Goal: Transaction & Acquisition: Purchase product/service

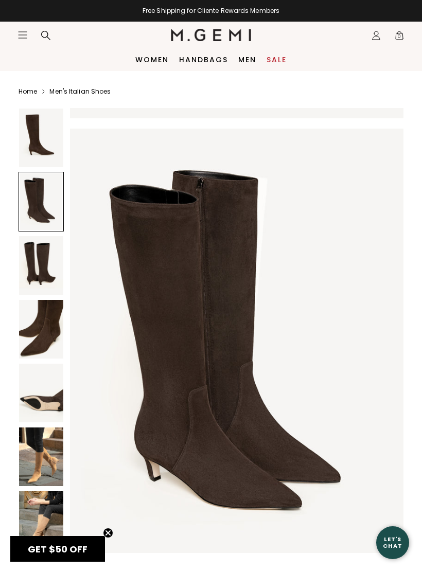
click at [31, 93] on link "Home" at bounding box center [28, 91] width 19 height 8
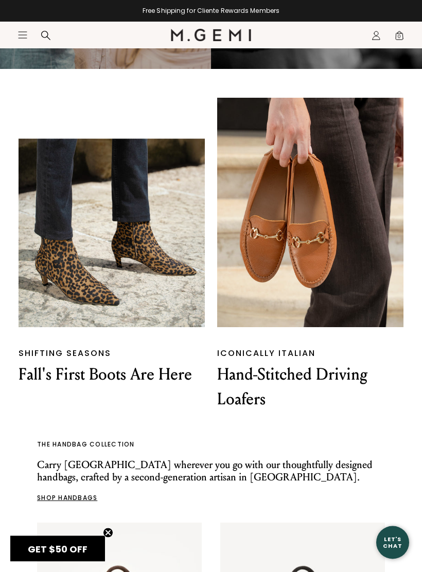
scroll to position [764, 0]
click at [170, 369] on p "Fall's First Boots Are Here" at bounding box center [112, 374] width 186 height 25
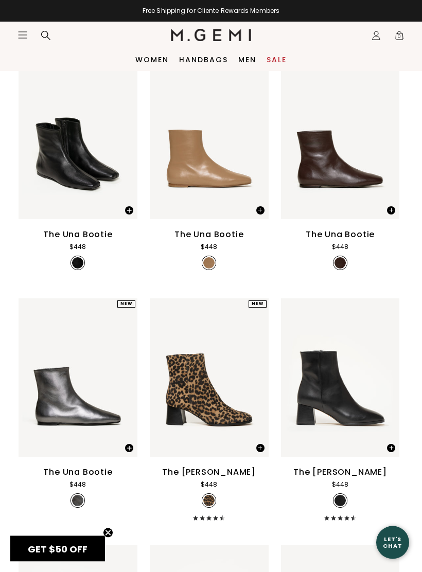
scroll to position [117, 0]
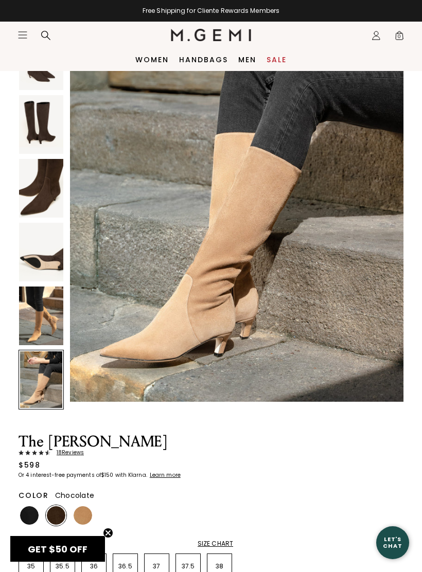
scroll to position [139, 0]
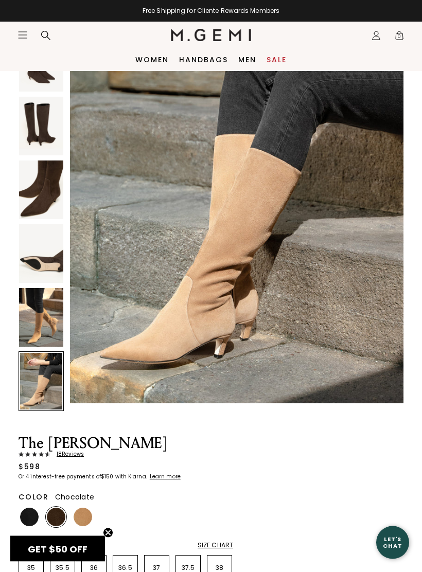
click at [48, 315] on img at bounding box center [41, 318] width 44 height 59
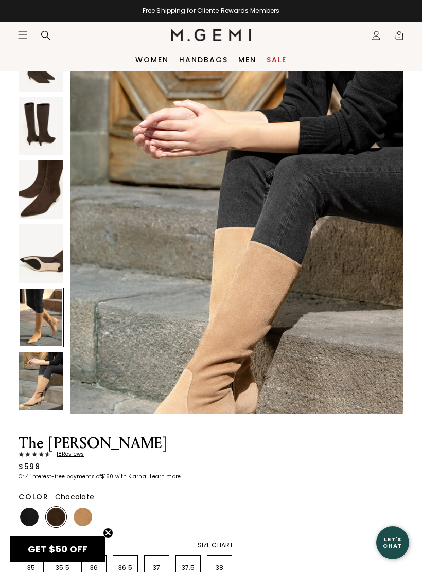
scroll to position [2275, 0]
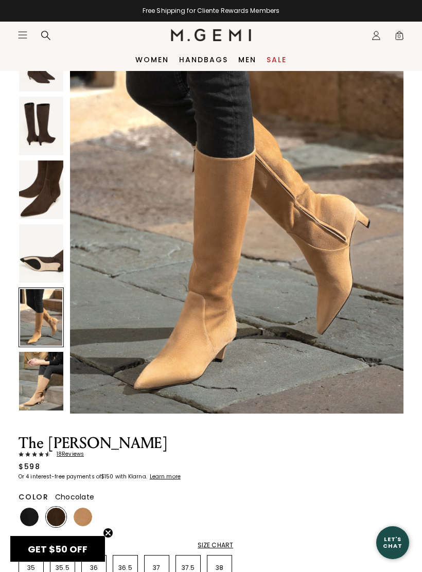
click at [48, 385] on img at bounding box center [41, 381] width 44 height 59
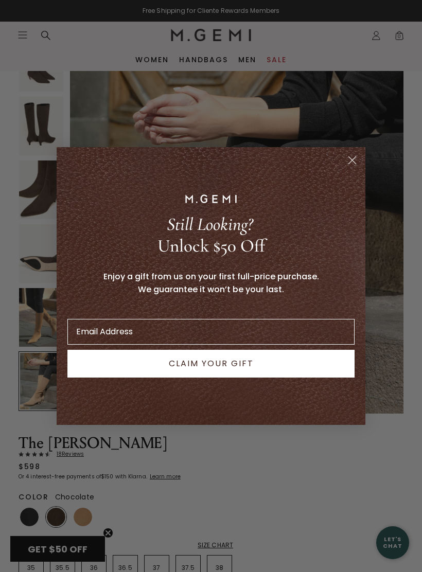
scroll to position [2731, 0]
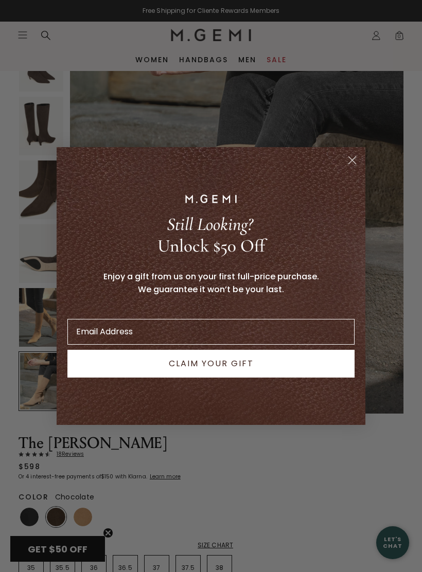
click at [353, 159] on icon "Close dialog" at bounding box center [352, 160] width 7 height 7
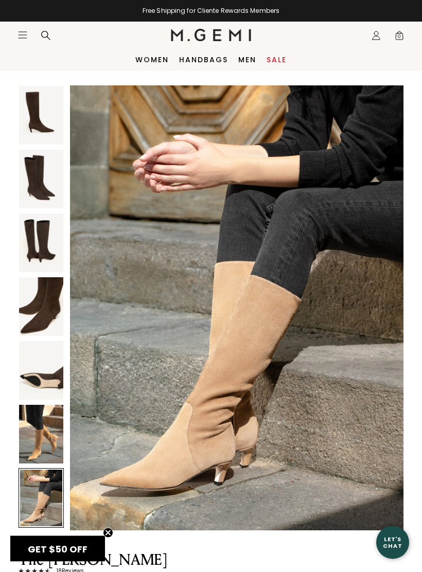
click at [43, 184] on img at bounding box center [41, 179] width 44 height 59
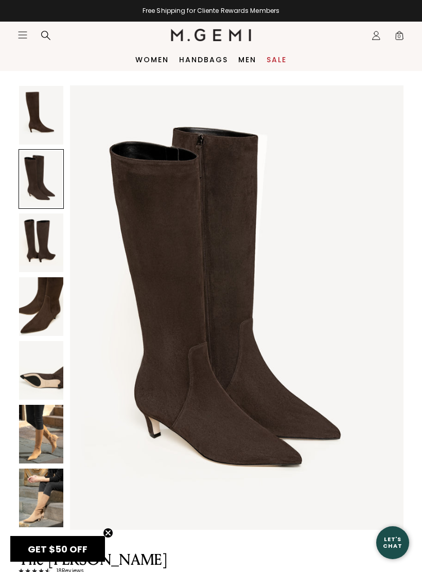
scroll to position [455, 0]
click at [46, 245] on img at bounding box center [41, 242] width 44 height 59
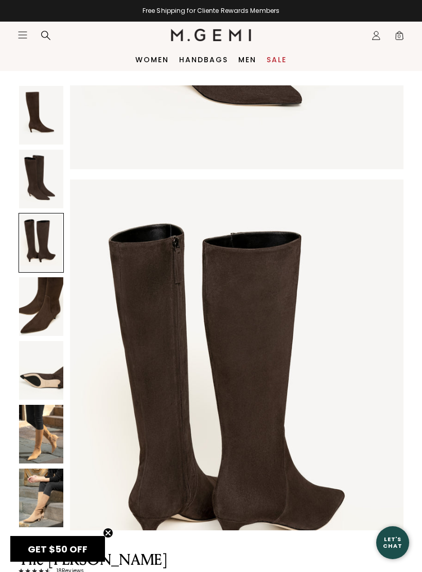
scroll to position [910, 0]
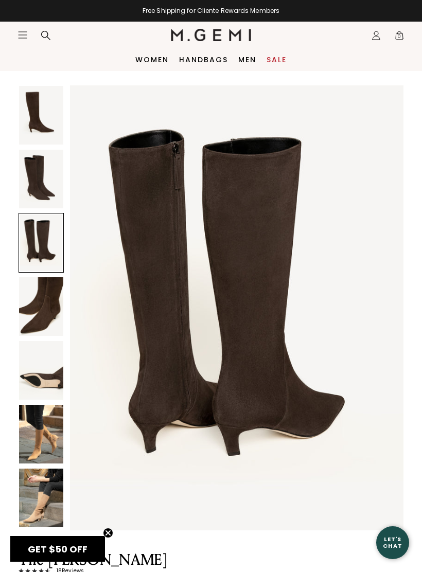
click at [32, 305] on img at bounding box center [41, 306] width 44 height 59
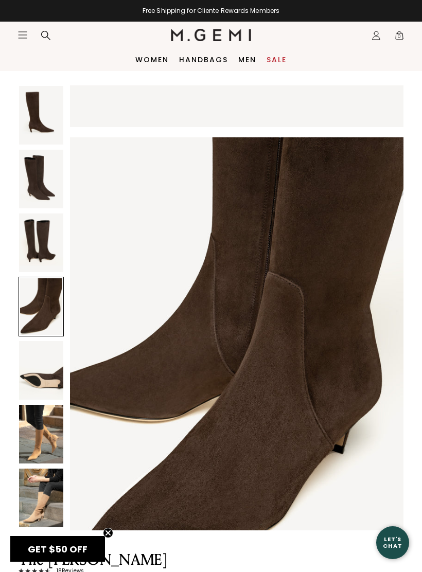
scroll to position [1365, 0]
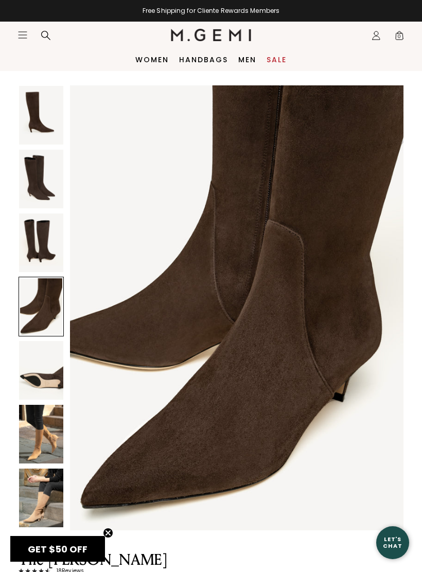
click at [52, 373] on img at bounding box center [41, 370] width 44 height 59
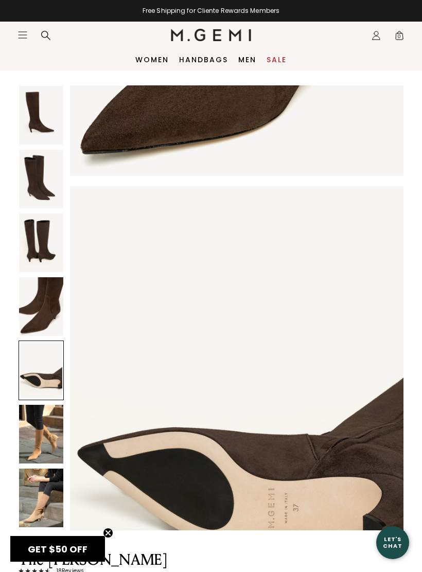
scroll to position [1821, 0]
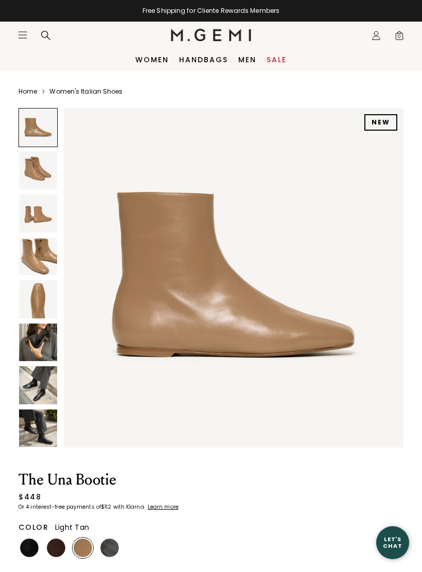
click at [42, 338] on img at bounding box center [38, 343] width 38 height 38
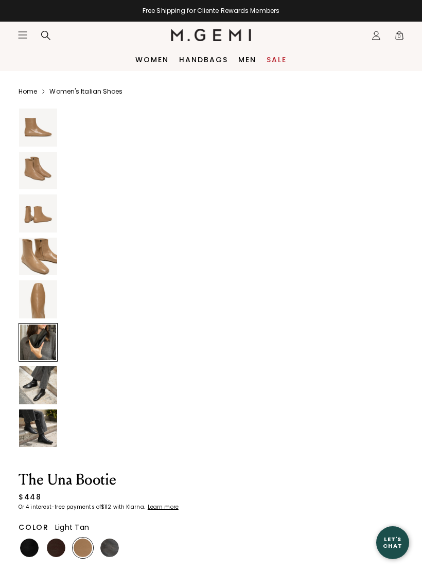
scroll to position [1750, 0]
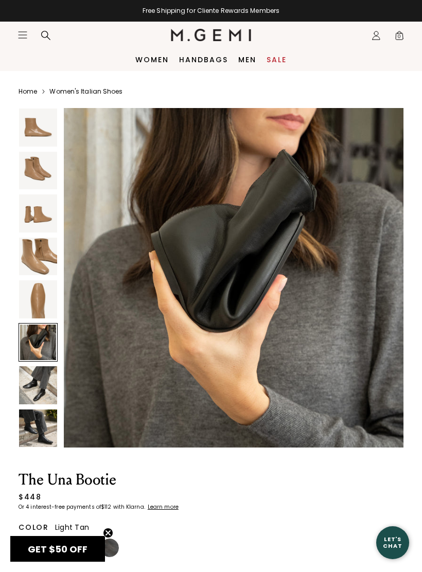
click at [46, 421] on img at bounding box center [38, 428] width 38 height 38
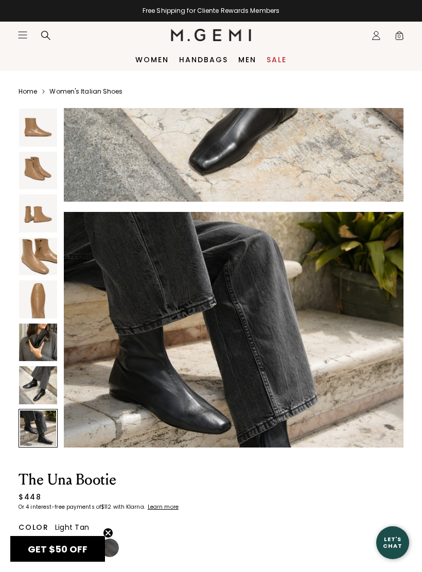
scroll to position [2450, 0]
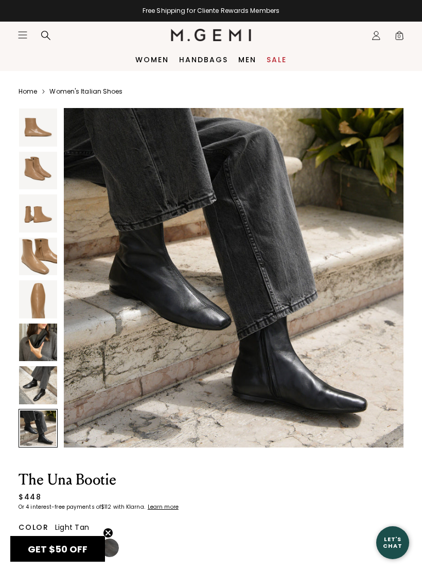
click at [47, 383] on img at bounding box center [38, 385] width 38 height 38
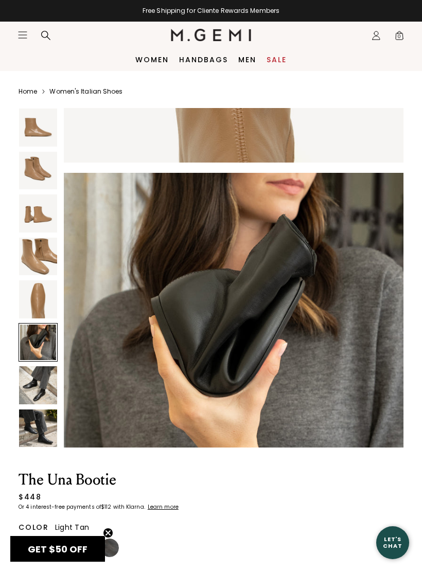
scroll to position [1679, 0]
